Goal: Transaction & Acquisition: Obtain resource

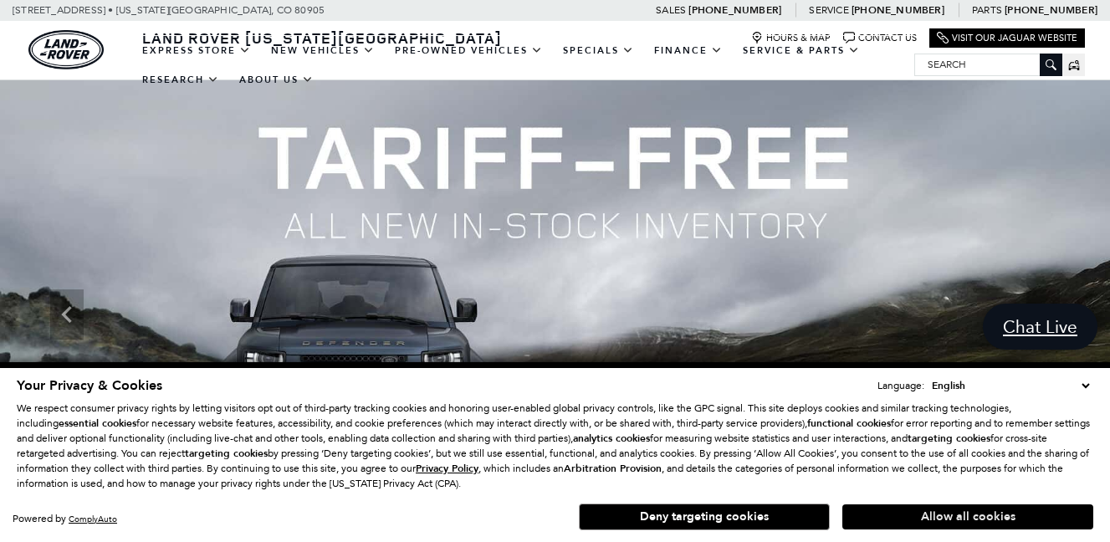
click at [972, 516] on button "Allow all cookies" at bounding box center [967, 516] width 251 height 25
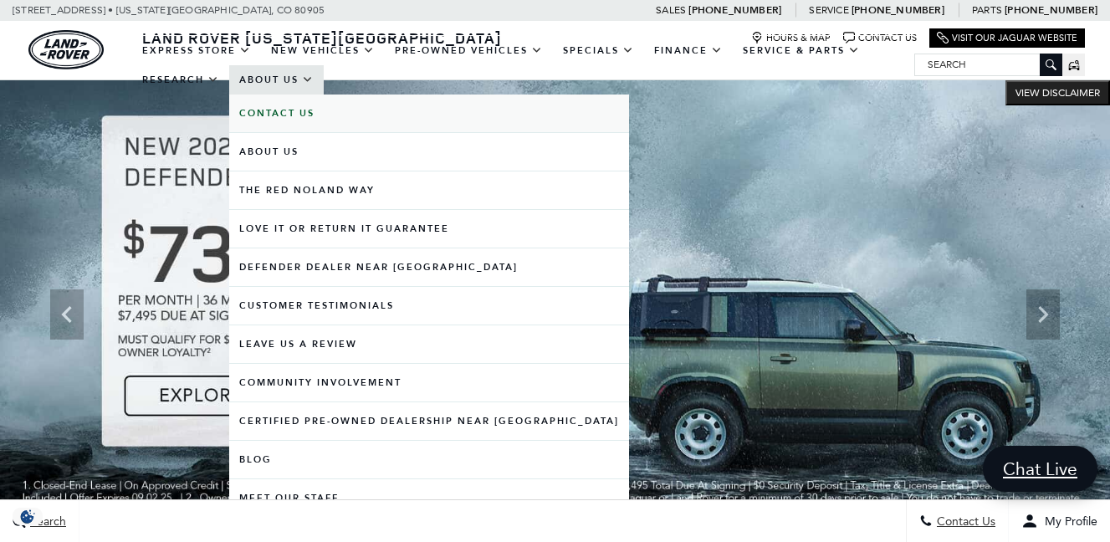
scroll to position [84, 0]
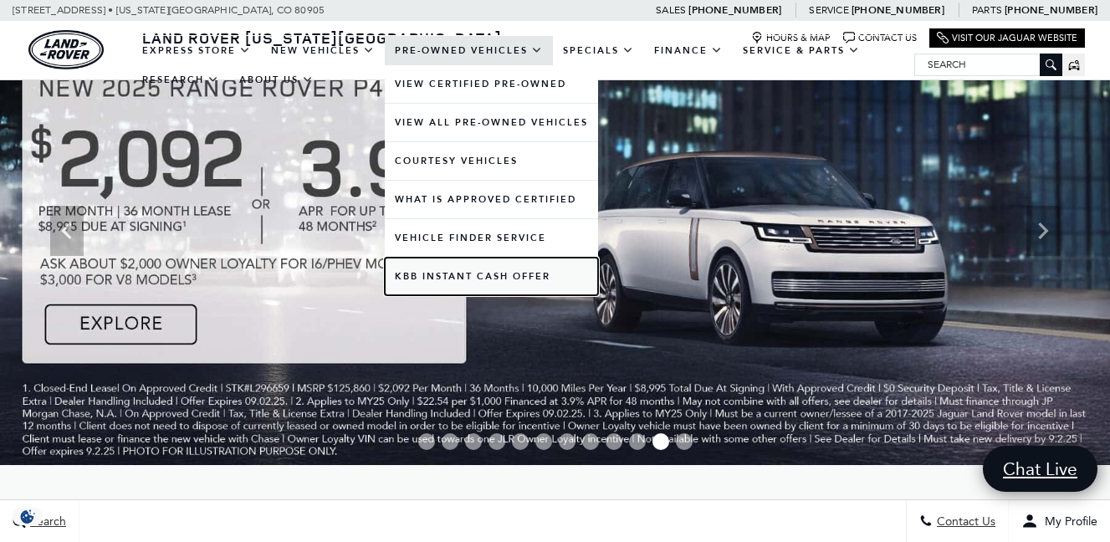
click at [472, 273] on link "KBB Instant Cash Offer" at bounding box center [491, 277] width 213 height 38
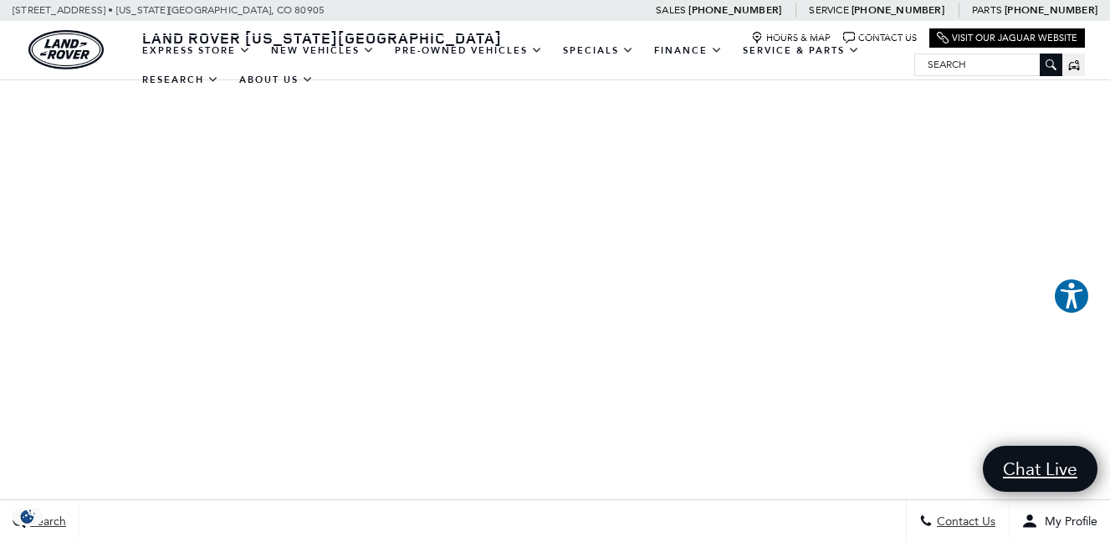
scroll to position [83, 0]
